Goal: Information Seeking & Learning: Learn about a topic

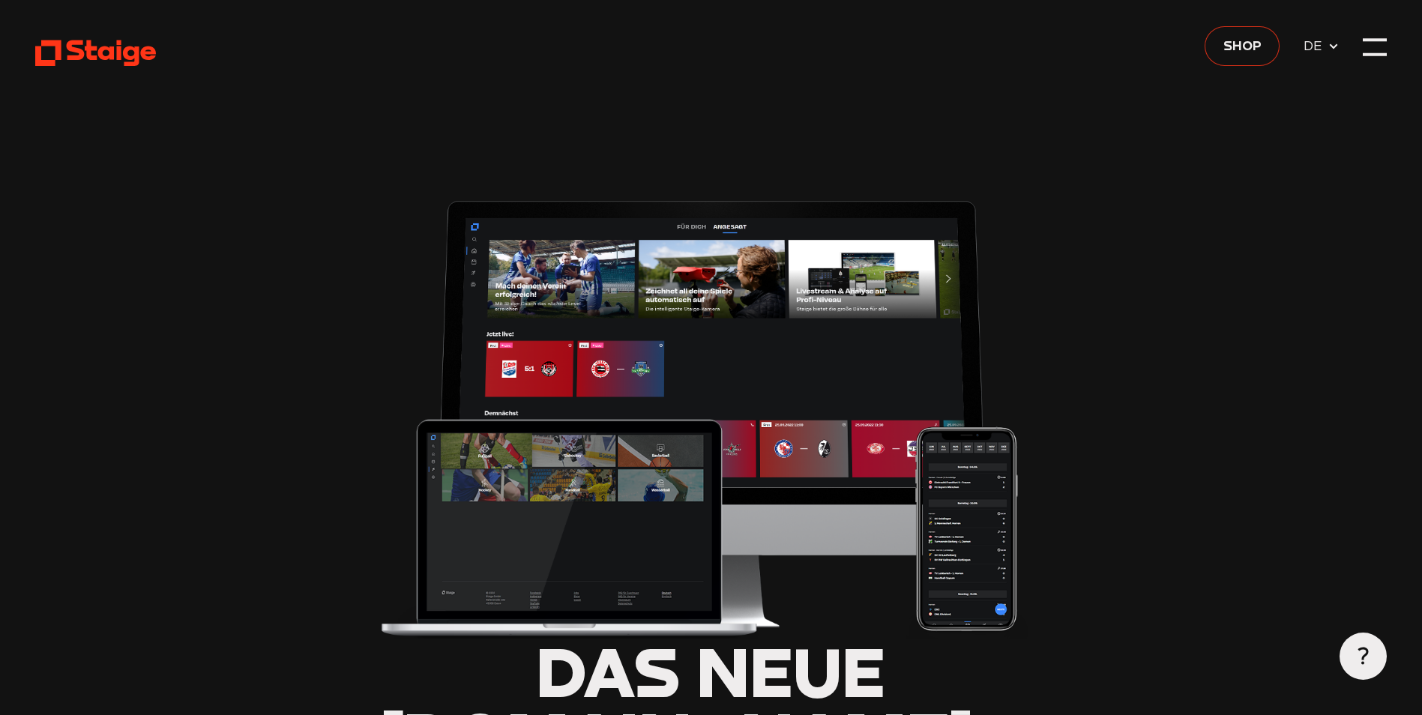
type input "0.8"
click at [1365, 45] on div at bounding box center [1374, 46] width 23 height 23
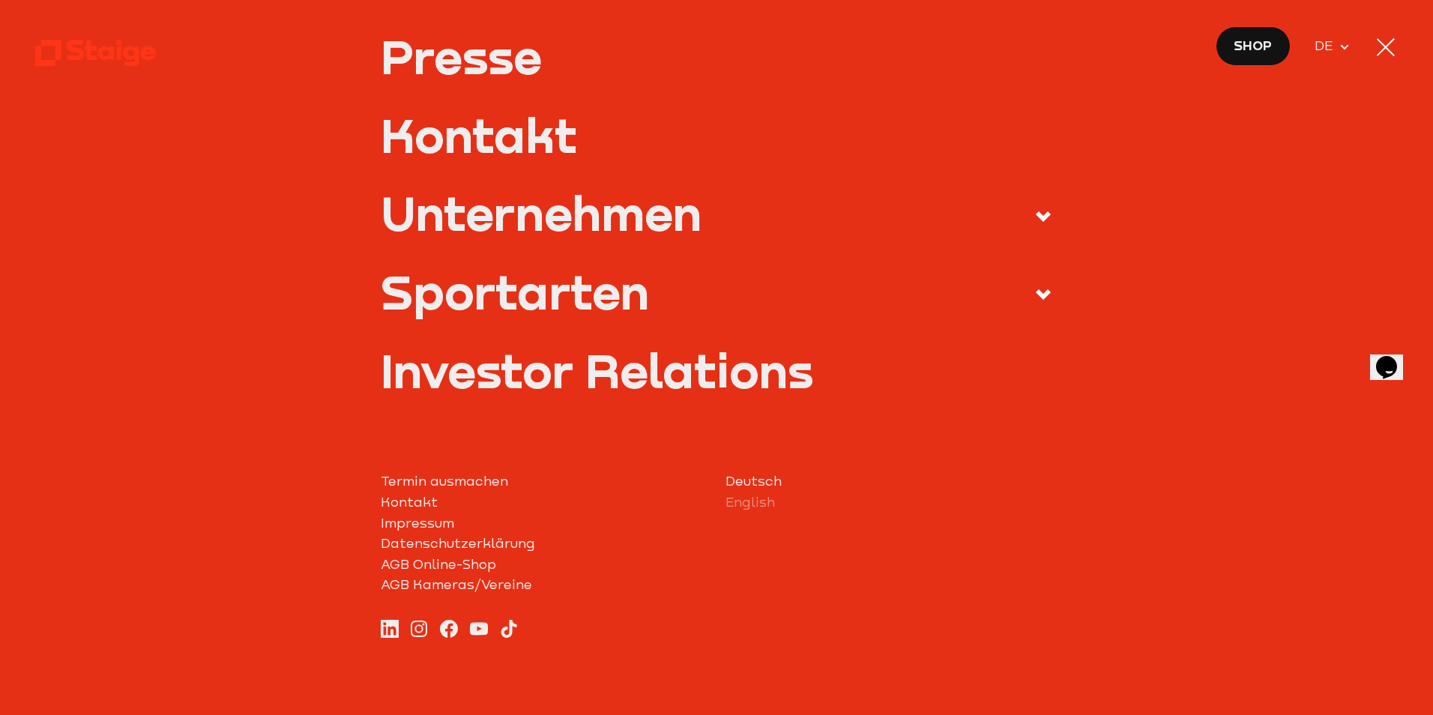
scroll to position [642, 0]
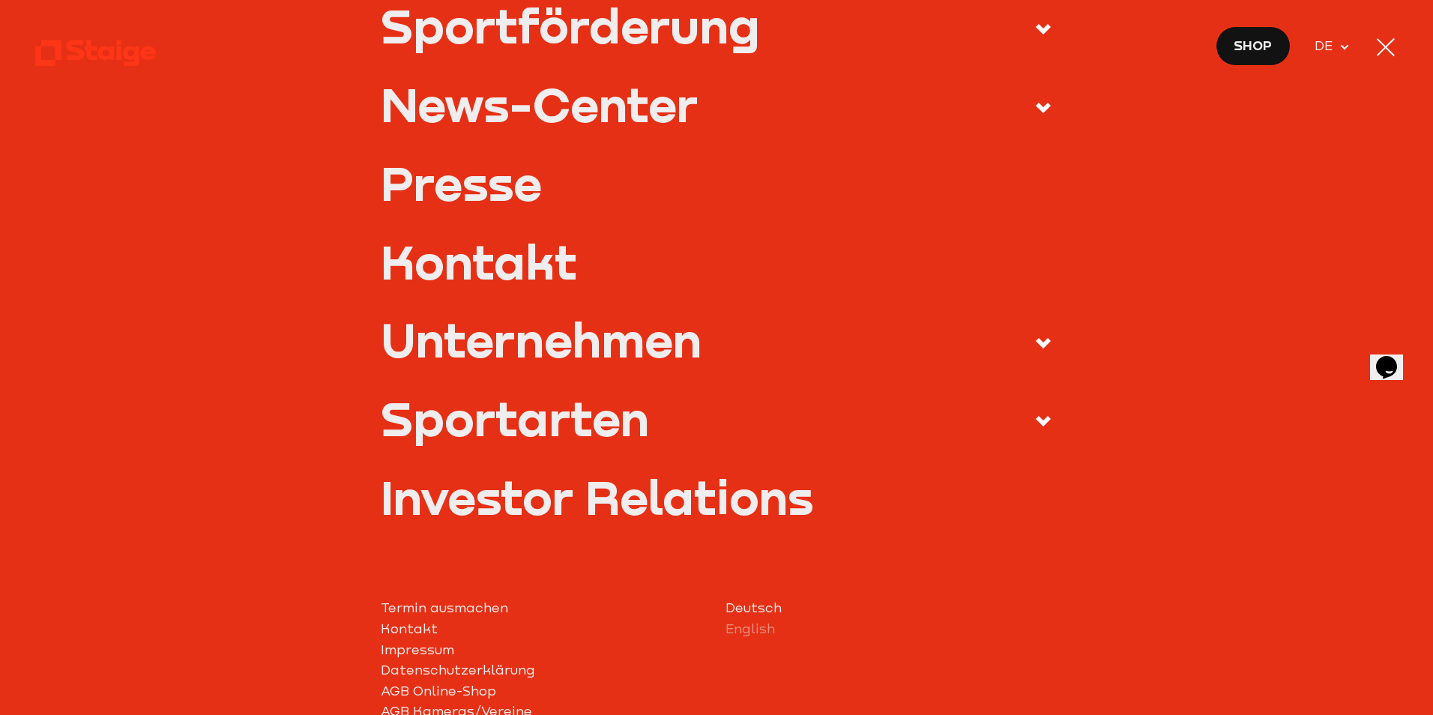
click at [527, 428] on div "Sportarten" at bounding box center [515, 417] width 268 height 47
click at [0, 0] on input "Sportarten" at bounding box center [0, 0] width 0 height 0
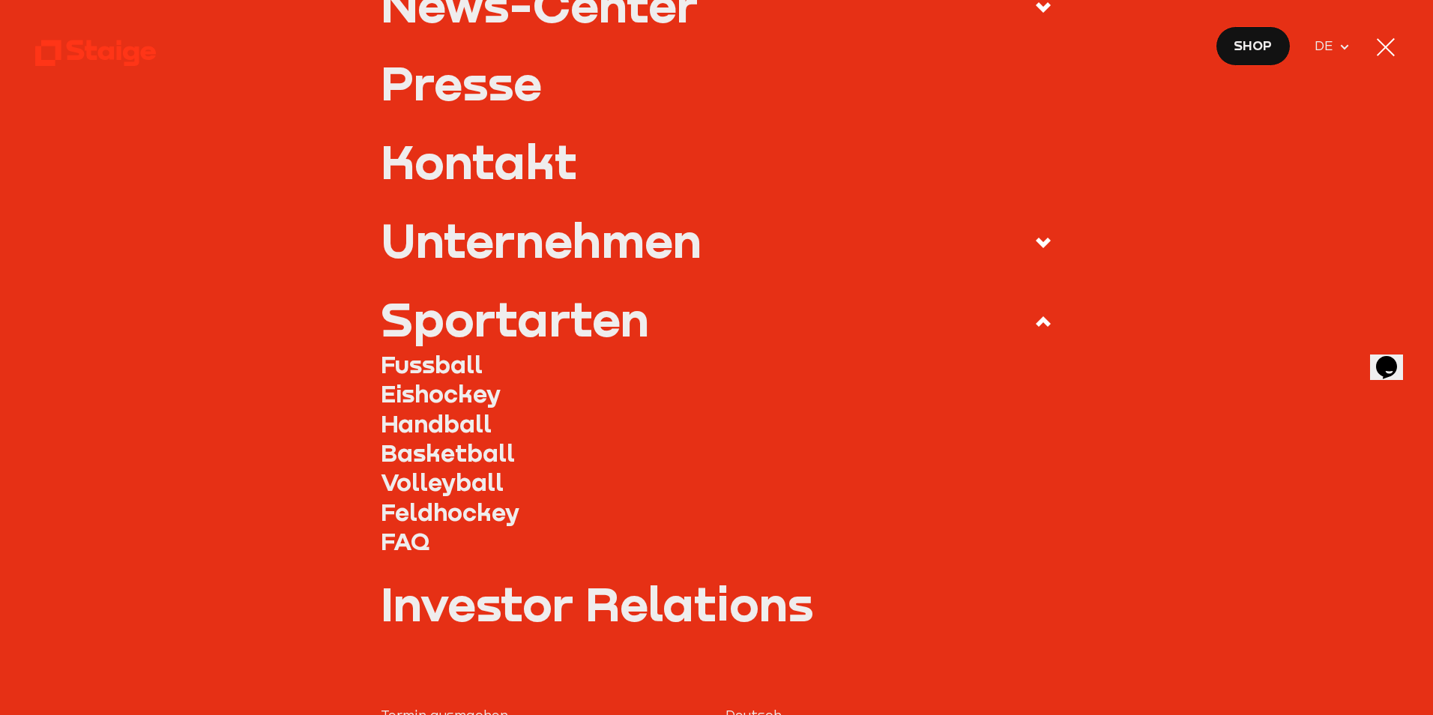
scroll to position [391, 0]
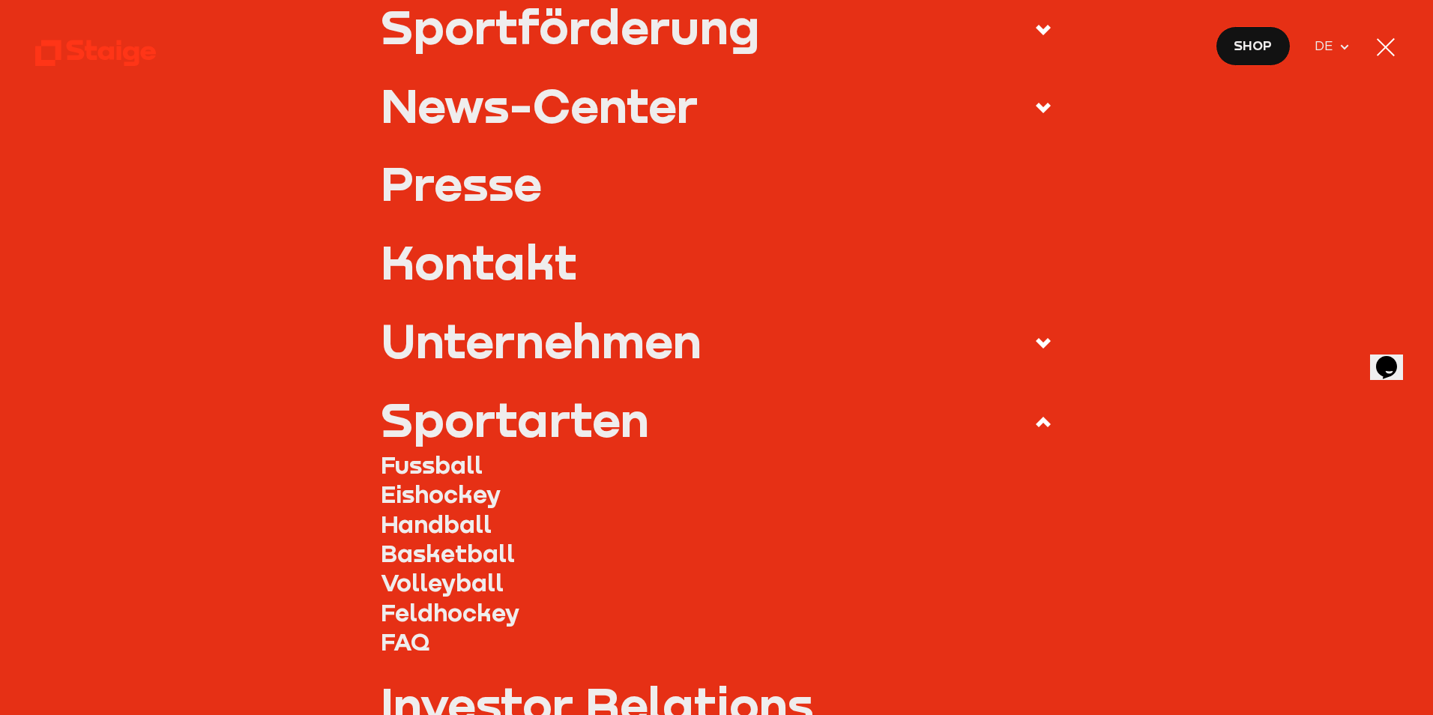
click at [460, 459] on link "Fussball" at bounding box center [717, 464] width 673 height 29
